Goal: Answer question/provide support

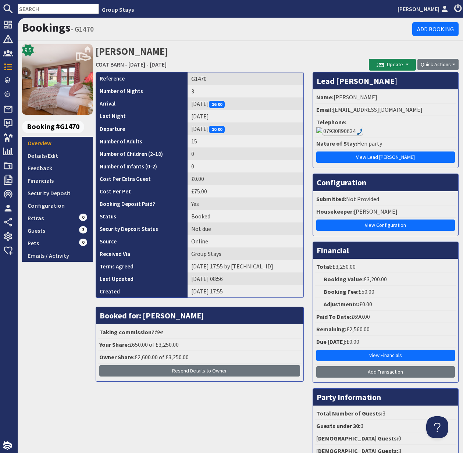
click at [218, 30] on h1 "Bookings - G1470" at bounding box center [217, 28] width 390 height 14
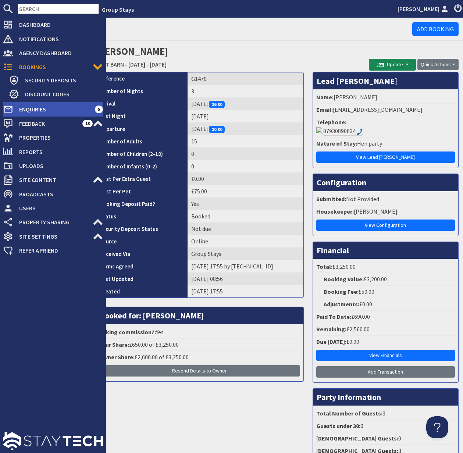
click at [37, 111] on span "Enquiries" at bounding box center [54, 109] width 82 height 12
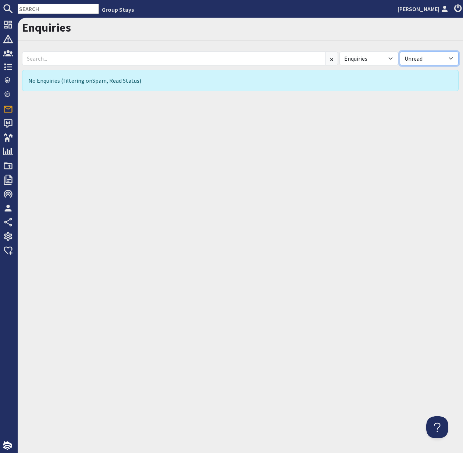
click at [444, 56] on select "All Read Unread" at bounding box center [429, 58] width 59 height 14
select select
click at [400, 51] on select "All Read Unread" at bounding box center [429, 58] width 59 height 14
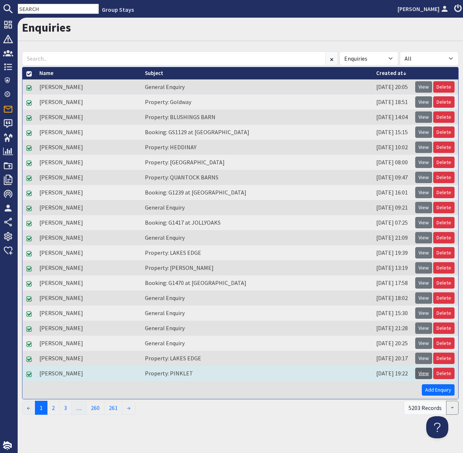
click at [422, 373] on link "View" at bounding box center [423, 373] width 17 height 11
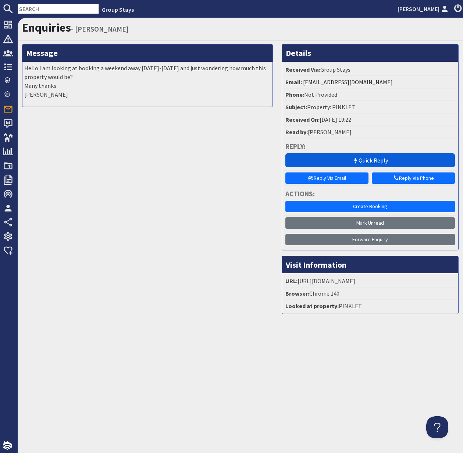
click at [373, 159] on link "Quick Reply" at bounding box center [369, 160] width 169 height 14
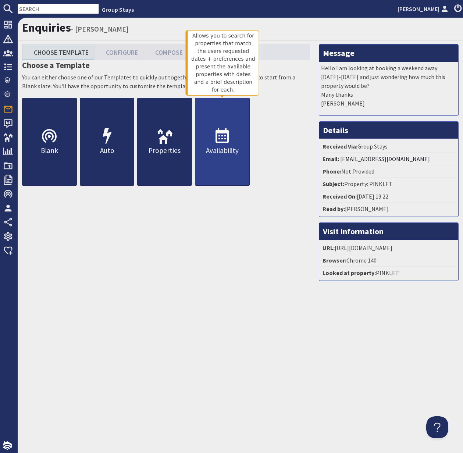
click at [219, 139] on use at bounding box center [221, 135] width 13 height 15
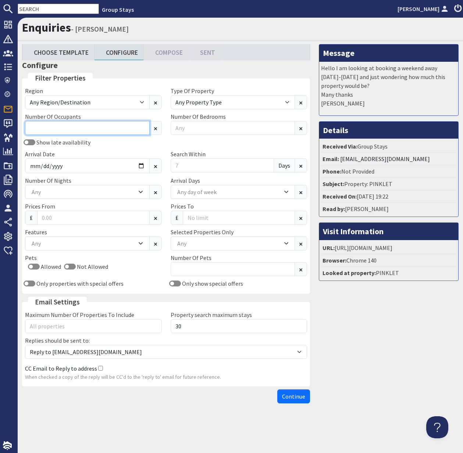
click at [78, 130] on input "Number Of Occupants" at bounding box center [87, 128] width 125 height 14
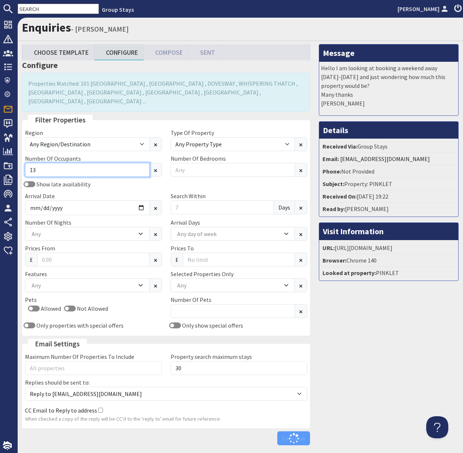
type input "13"
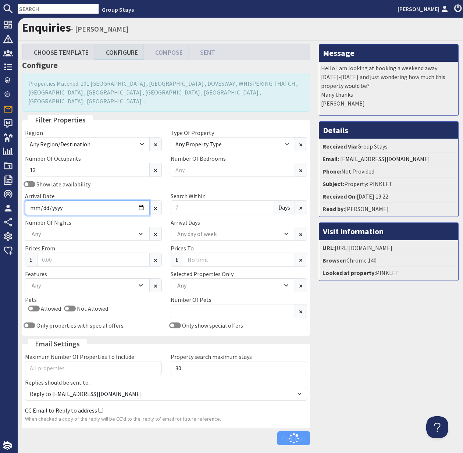
drag, startPoint x: 120, startPoint y: 193, endPoint x: 125, endPoint y: 194, distance: 5.4
click at [122, 200] on input "Arrival Date" at bounding box center [87, 207] width 125 height 15
click at [143, 200] on input "Arrival Date" at bounding box center [87, 207] width 125 height 15
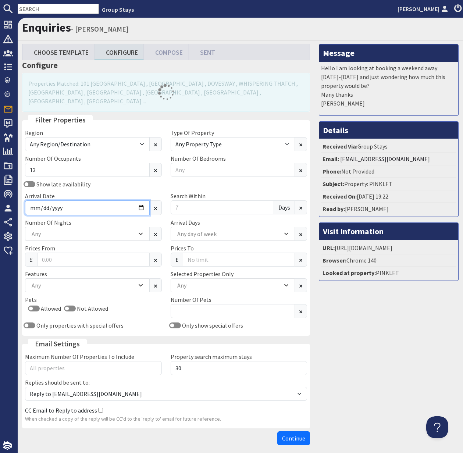
type input "2025-10-27"
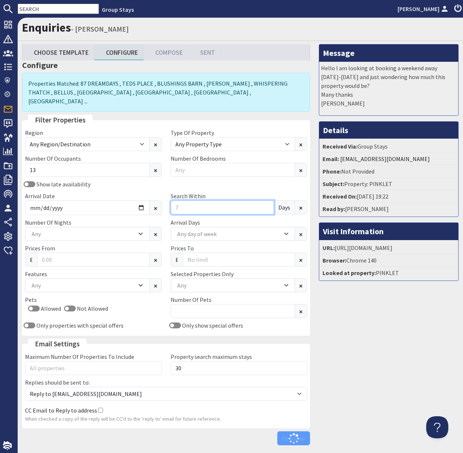
drag, startPoint x: 179, startPoint y: 198, endPoint x: 169, endPoint y: 197, distance: 9.6
click at [170, 197] on div "Search Within Days" at bounding box center [239, 203] width 146 height 24
type input "0"
drag, startPoint x: 111, startPoint y: 226, endPoint x: 125, endPoint y: 227, distance: 14.7
click at [111, 230] on div "Any" at bounding box center [83, 234] width 107 height 8
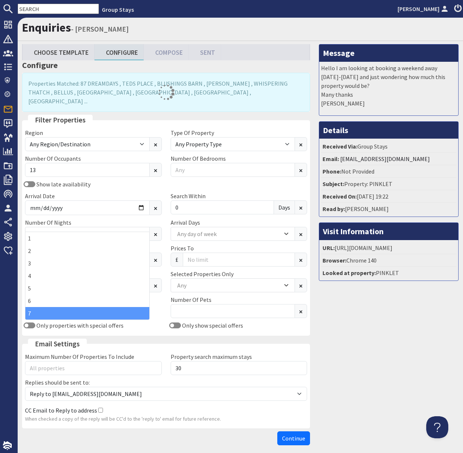
click at [93, 311] on div "7" at bounding box center [87, 313] width 124 height 12
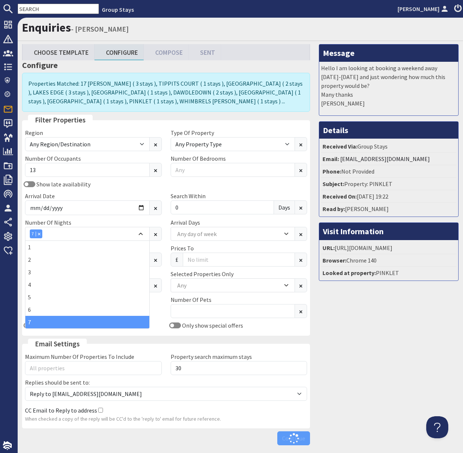
click at [163, 301] on div "Pets Allowed Not Allowed" at bounding box center [94, 308] width 146 height 26
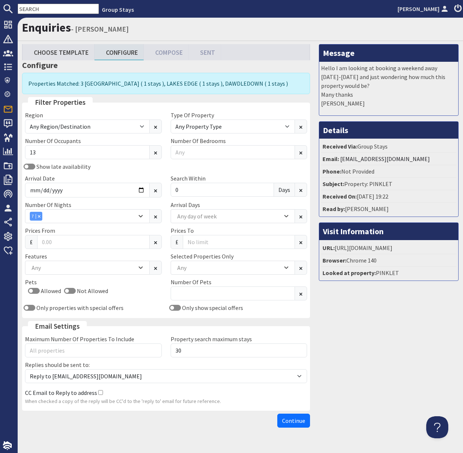
click at [293, 421] on span "Continue" at bounding box center [293, 420] width 23 height 7
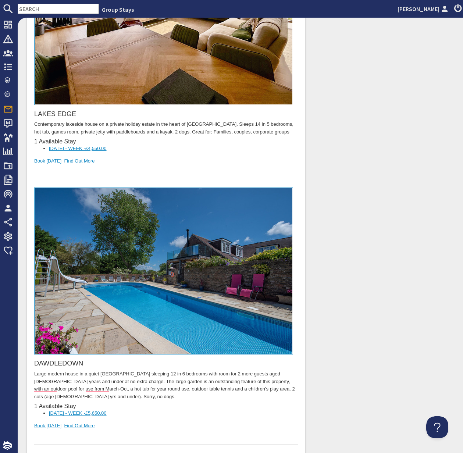
scroll to position [593, 0]
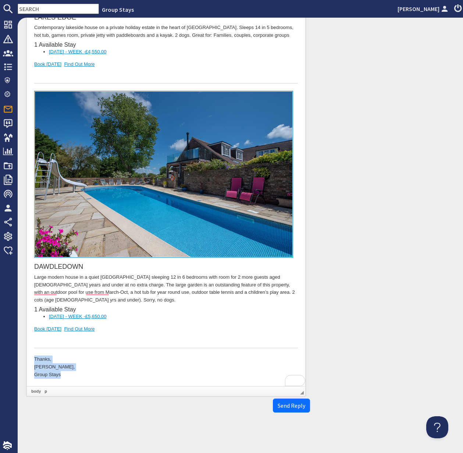
drag, startPoint x: 62, startPoint y: 375, endPoint x: 31, endPoint y: 357, distance: 35.9
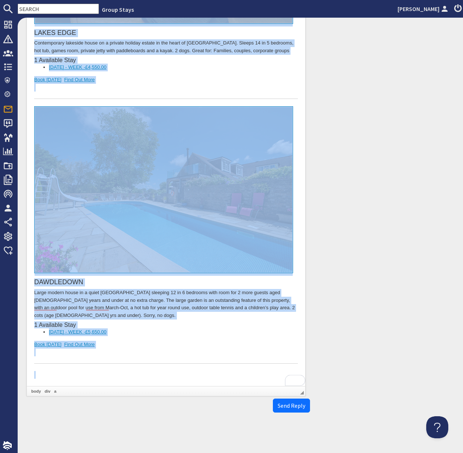
copy body "Dear Chloe Gale, Thank you for your enquiry. I've put together a list of proper…"
click at [103, 341] on div "DAWDLEDOWN Large modern house in a quiet East Sussex village sleeping 12 in 6 b…" at bounding box center [166, 235] width 264 height 257
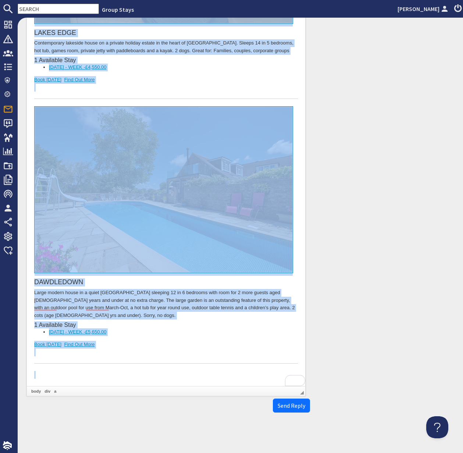
copy body "Dear Chloe Gale, Thank you for your enquiry. I've put together a list of proper…"
